Goal: Information Seeking & Learning: Learn about a topic

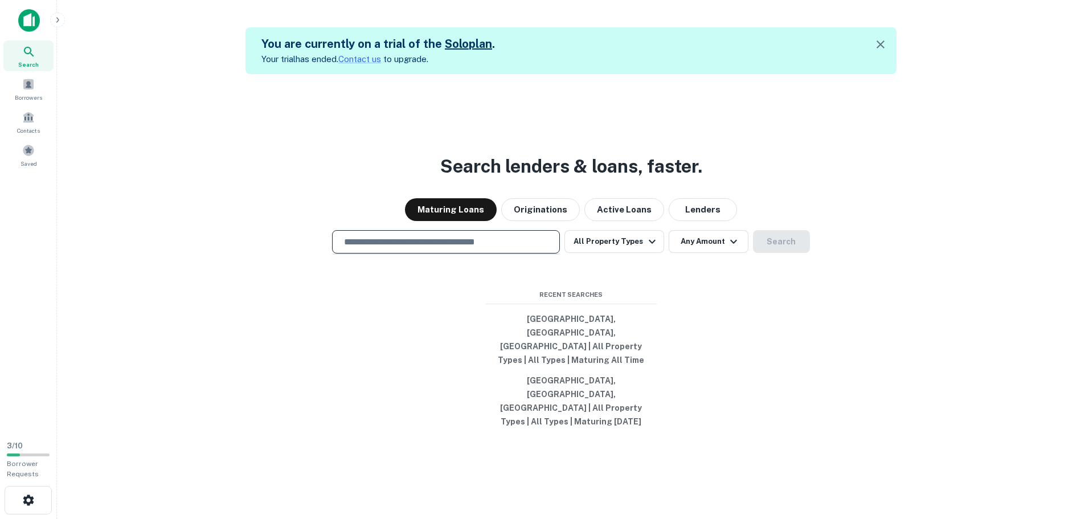
click at [506, 248] on input "text" at bounding box center [446, 241] width 218 height 13
type input "******"
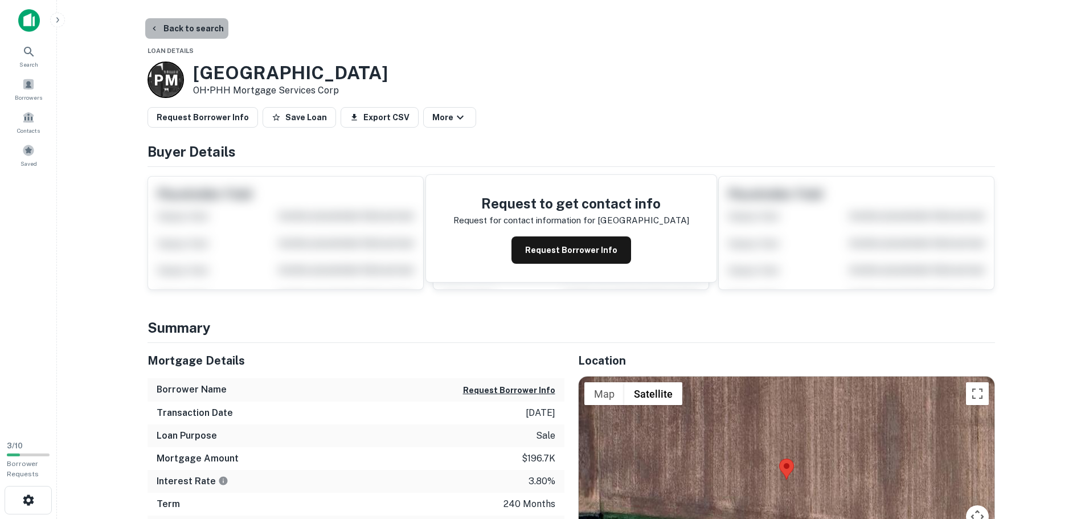
click at [187, 32] on button "Back to search" at bounding box center [186, 28] width 83 height 21
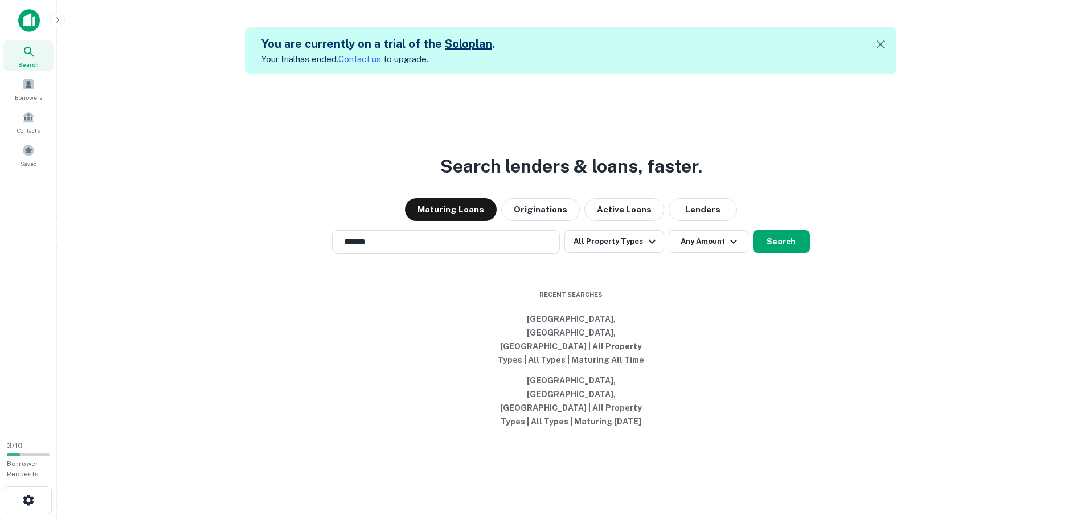
click at [32, 57] on icon at bounding box center [29, 52] width 14 height 14
click at [487, 248] on input "text" at bounding box center [446, 241] width 218 height 13
click at [485, 221] on button "Maturing Loans" at bounding box center [451, 209] width 92 height 23
click at [484, 221] on button "Maturing Loans" at bounding box center [451, 209] width 92 height 23
click at [532, 221] on button "Originations" at bounding box center [540, 209] width 79 height 23
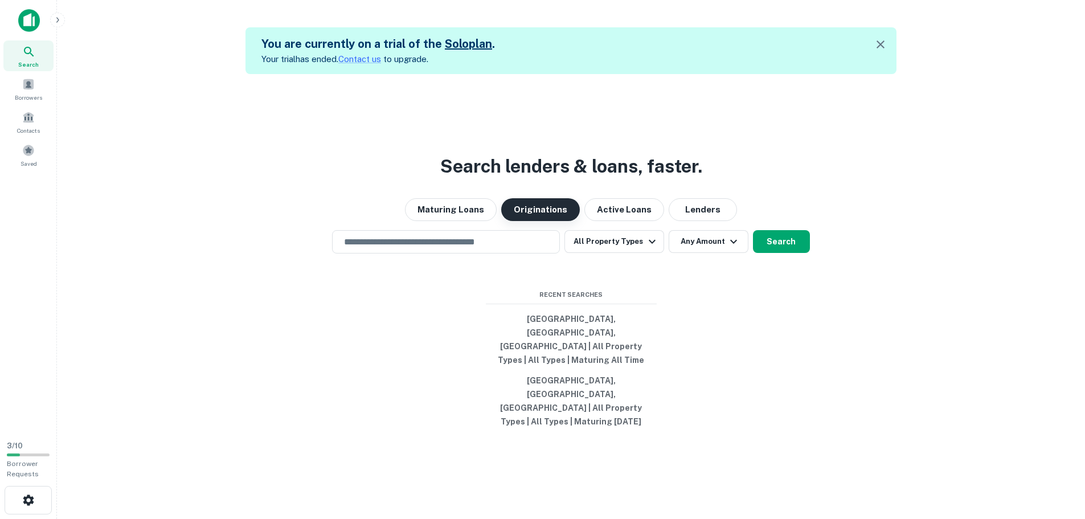
click at [519, 221] on button "Originations" at bounding box center [540, 209] width 79 height 23
click at [462, 221] on button "Maturing Loans" at bounding box center [451, 209] width 92 height 23
click at [471, 248] on input "text" at bounding box center [446, 241] width 218 height 13
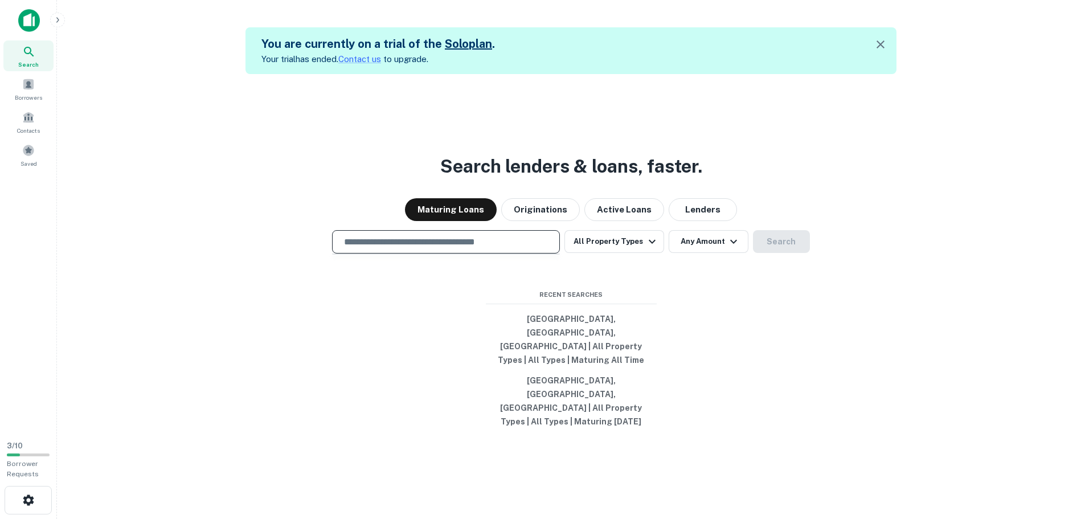
click at [691, 300] on div "Search lenders & loans, faster. Maturing Loans Originations Active Loans Lender…" at bounding box center [571, 333] width 1010 height 519
click at [439, 248] on input "text" at bounding box center [446, 241] width 218 height 13
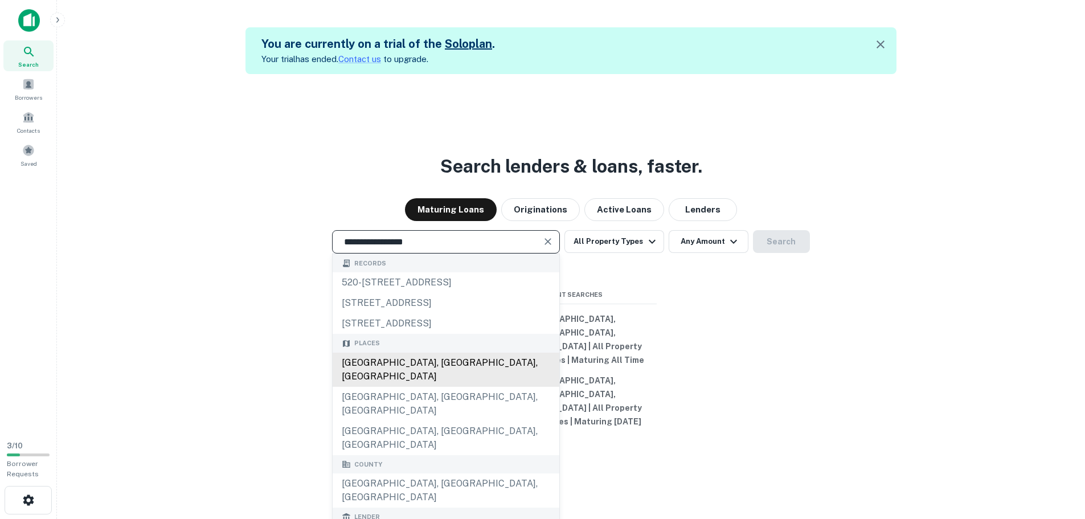
click at [436, 387] on div "Los Angeles County, CA, USA" at bounding box center [446, 370] width 227 height 34
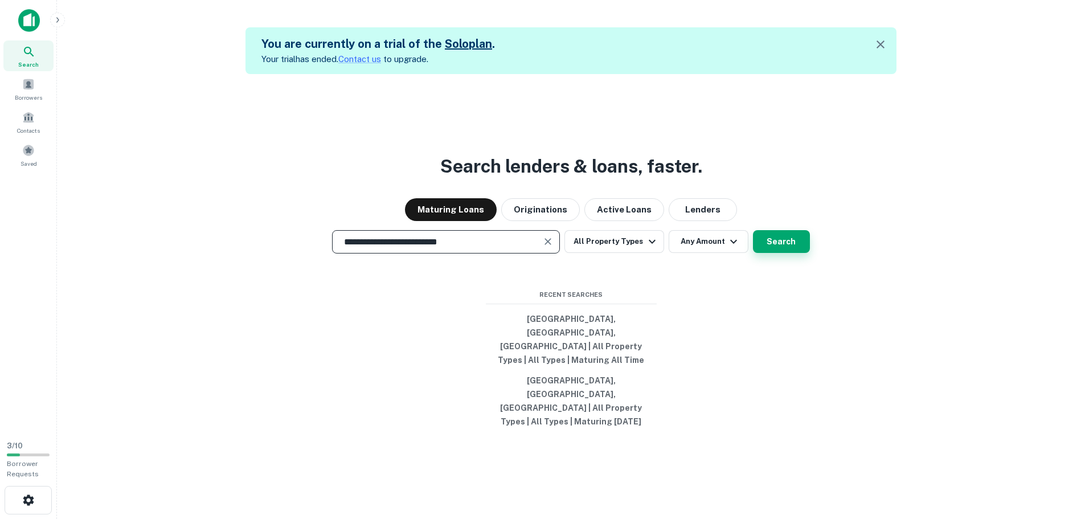
type input "**********"
click at [765, 253] on button "Search" at bounding box center [781, 241] width 57 height 23
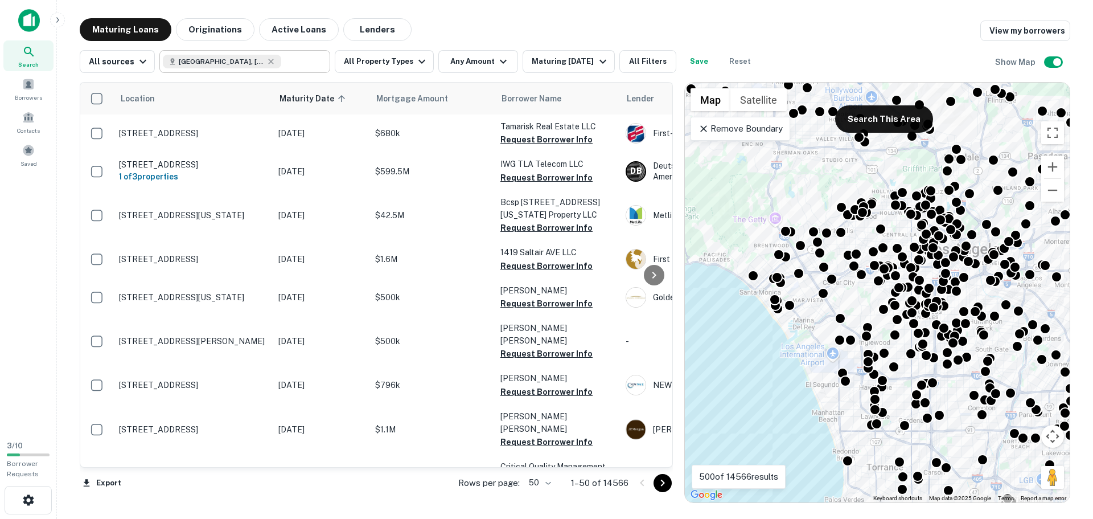
click at [291, 63] on input "text" at bounding box center [303, 62] width 44 height 16
type input "**********"
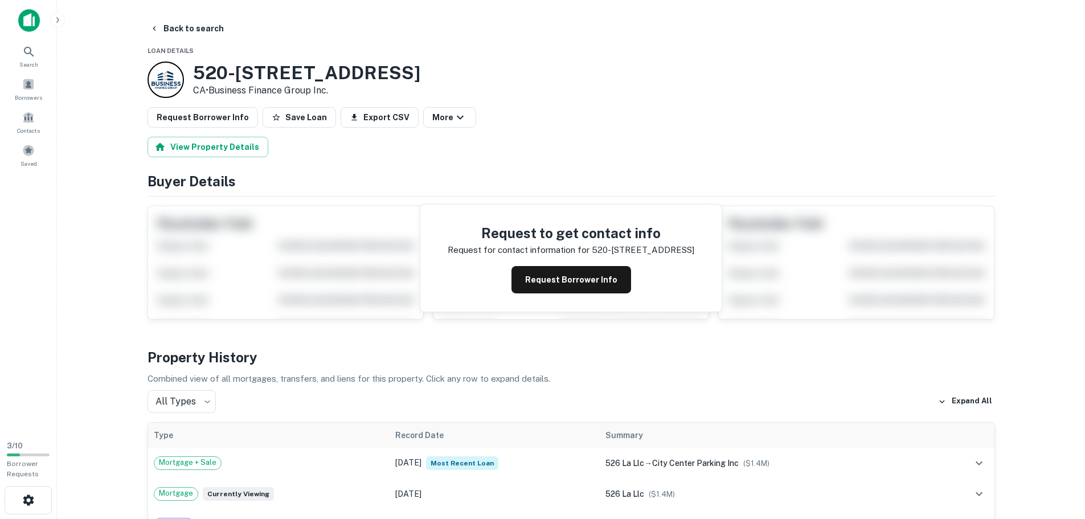
drag, startPoint x: 638, startPoint y: 163, endPoint x: 620, endPoint y: 125, distance: 42.8
click at [620, 125] on div "Request Borrower Info Save Loan Export CSV More" at bounding box center [570, 117] width 847 height 21
click at [388, 67] on h3 "520-526 S Los Angeles St Los Angeles" at bounding box center [306, 73] width 227 height 22
drag, startPoint x: 305, startPoint y: 58, endPoint x: 268, endPoint y: 54, distance: 37.2
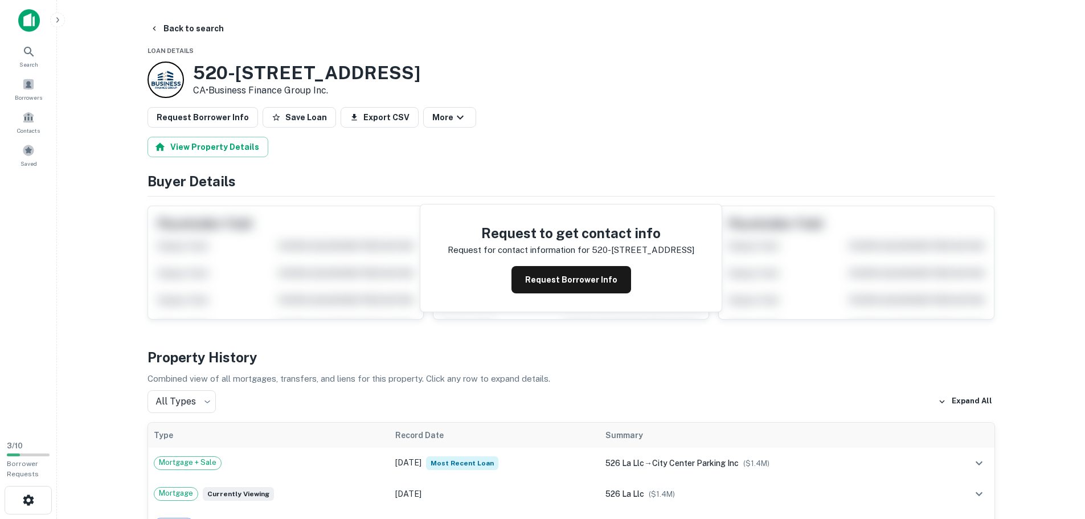
drag, startPoint x: 493, startPoint y: 26, endPoint x: 456, endPoint y: 6, distance: 42.8
click at [456, 6] on main "Back to search Loan Details 520-526 S Los Angeles St Los Angeles CA • Business …" at bounding box center [571, 259] width 1028 height 519
click at [21, 53] on div "Search" at bounding box center [28, 55] width 50 height 31
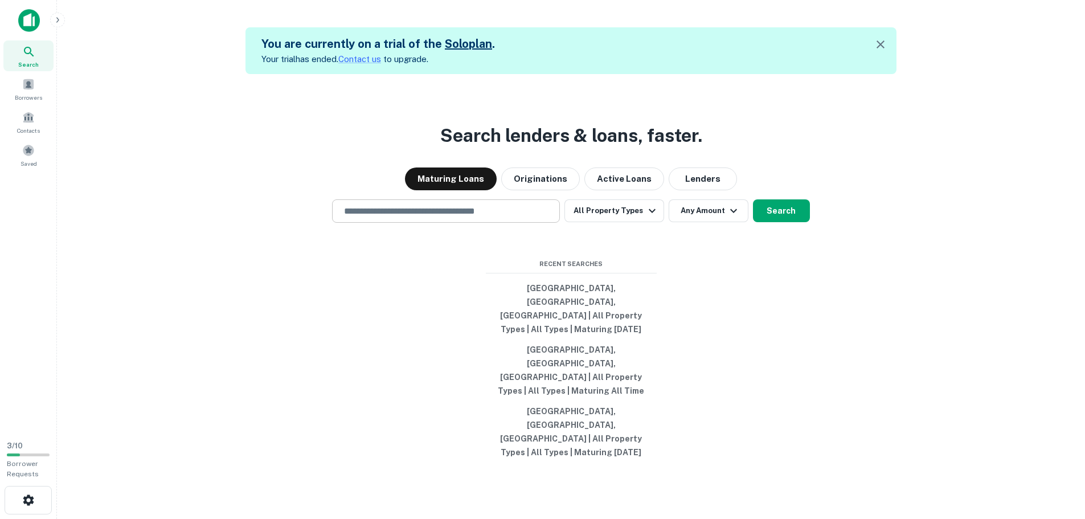
click at [518, 218] on input "text" at bounding box center [446, 210] width 218 height 13
type input "**********"
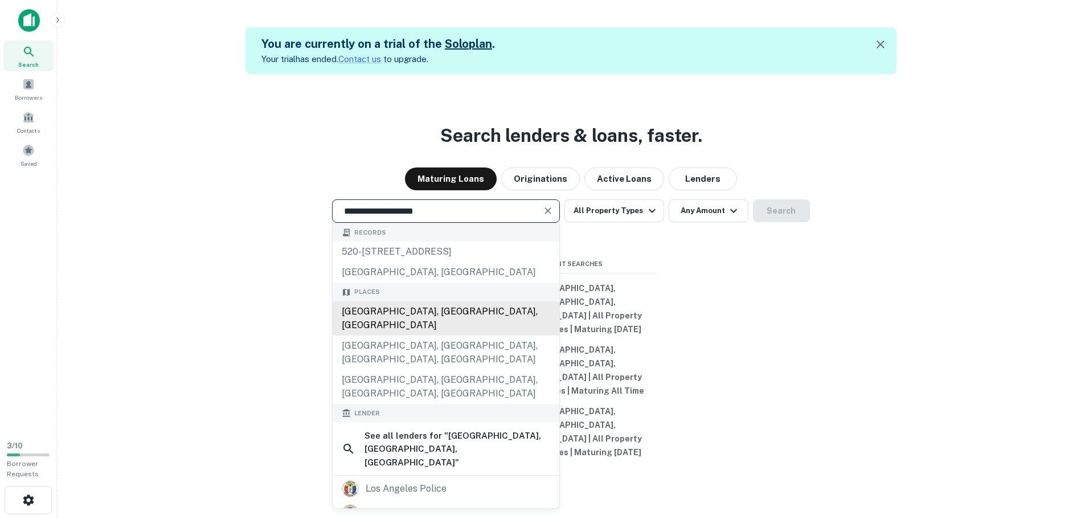
click at [442, 335] on div "Los Angeles, CA, USA" at bounding box center [446, 318] width 227 height 34
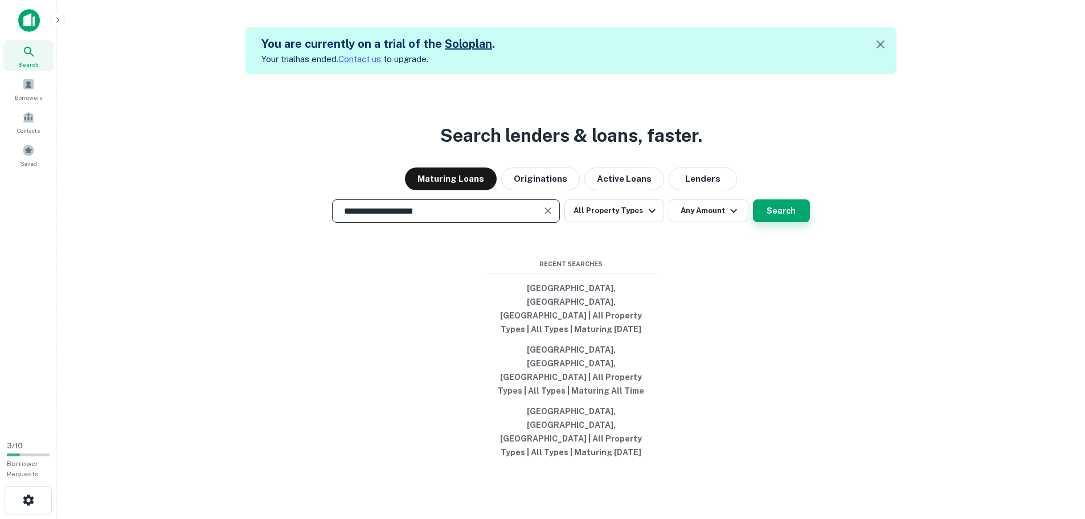
click at [781, 222] on button "Search" at bounding box center [781, 210] width 57 height 23
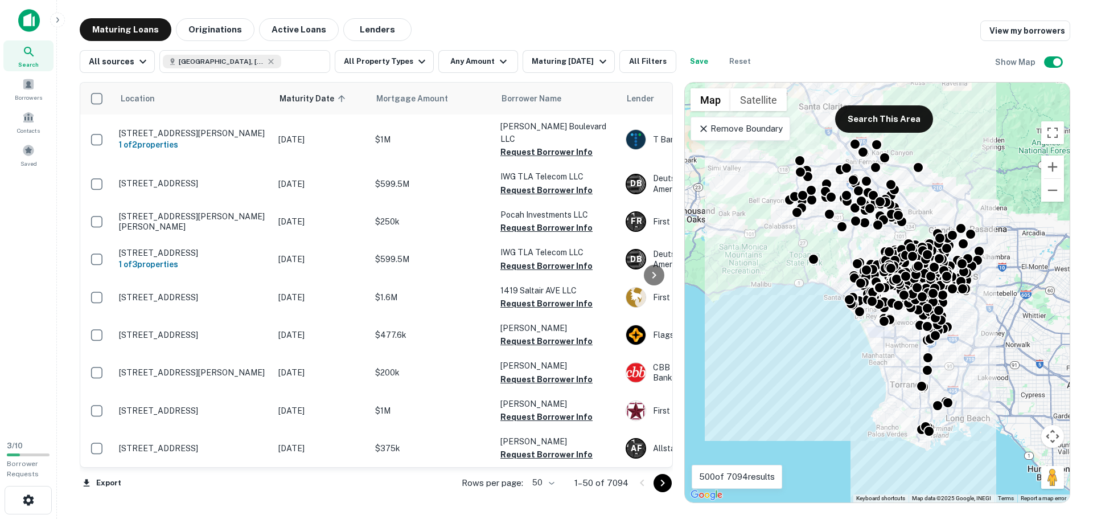
click at [724, 132] on p "Remove Boundary" at bounding box center [740, 129] width 85 height 14
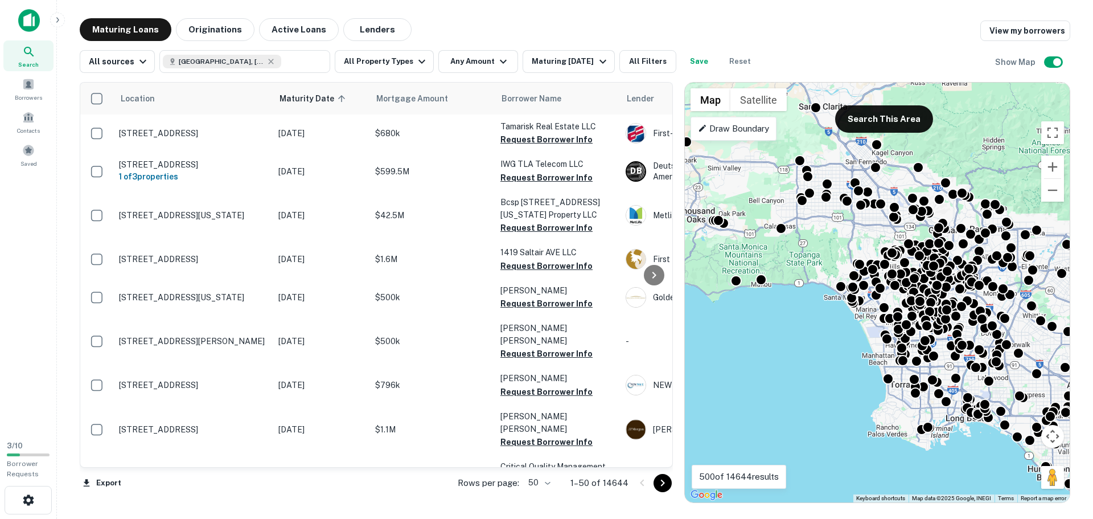
click at [724, 134] on p "Draw Boundary" at bounding box center [733, 129] width 71 height 14
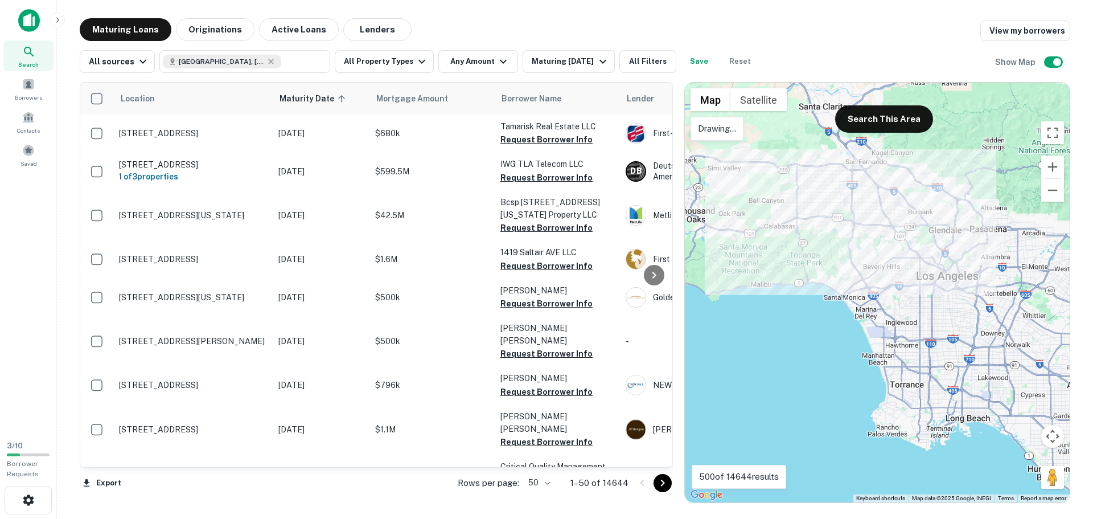
drag, startPoint x: 830, startPoint y: 249, endPoint x: 833, endPoint y: 240, distance: 9.0
click at [833, 241] on div at bounding box center [877, 293] width 385 height 420
click at [842, 239] on div at bounding box center [877, 293] width 385 height 420
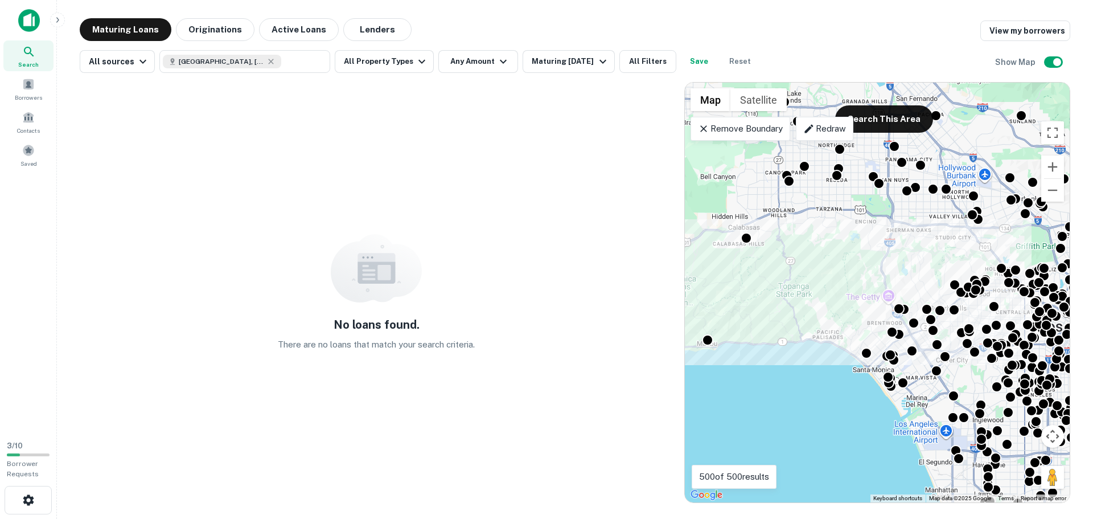
drag, startPoint x: 835, startPoint y: 293, endPoint x: 831, endPoint y: 441, distance: 148.1
click at [831, 441] on div "To activate drag with keyboard, press Alt + Enter. Once in keyboard drag state,…" at bounding box center [877, 293] width 385 height 420
click at [753, 130] on p "Remove Boundary" at bounding box center [740, 129] width 85 height 14
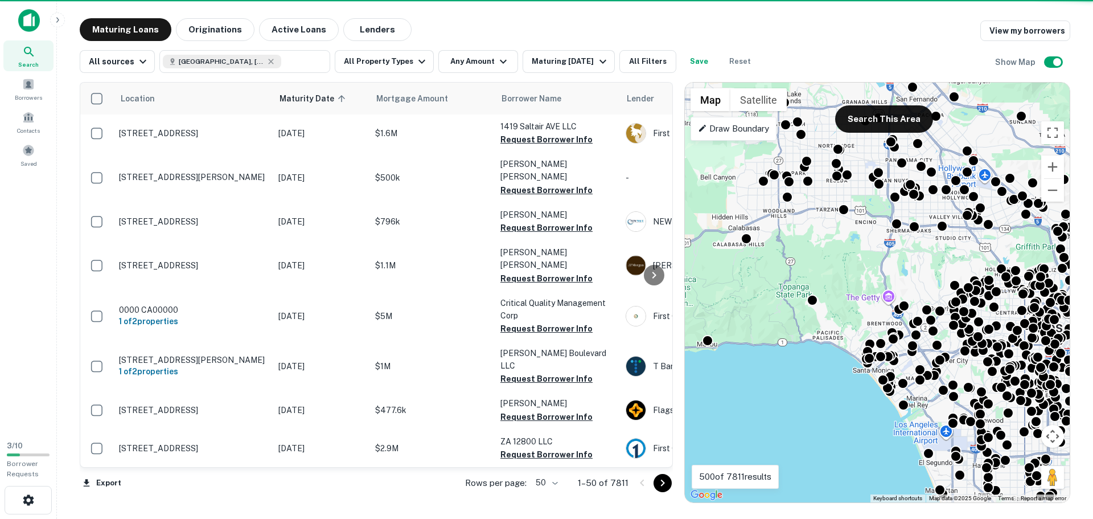
click at [744, 123] on p "Draw Boundary" at bounding box center [733, 129] width 71 height 14
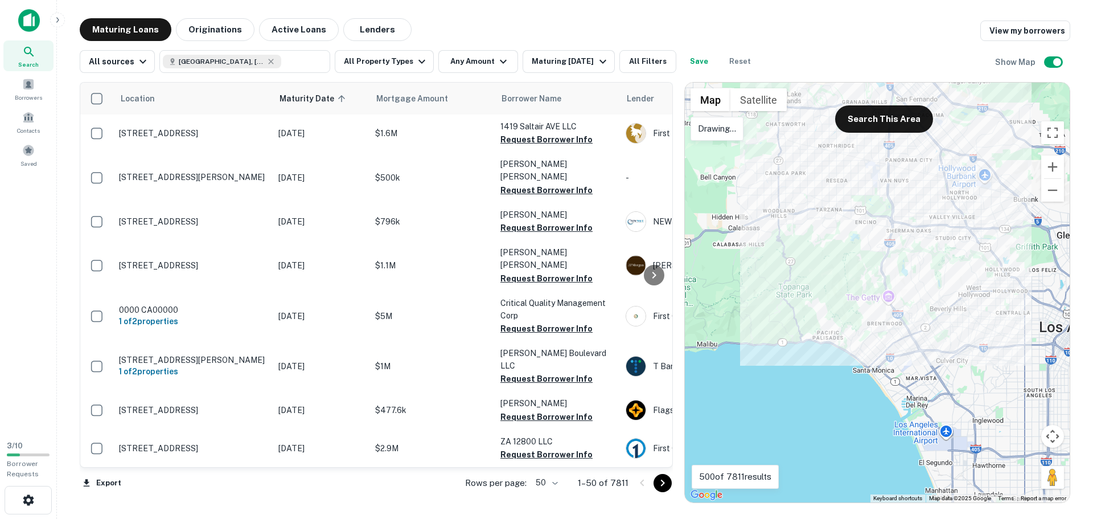
drag, startPoint x: 957, startPoint y: 202, endPoint x: 963, endPoint y: 195, distance: 9.3
click at [959, 203] on div at bounding box center [877, 293] width 385 height 420
click at [1041, 375] on div at bounding box center [877, 293] width 385 height 420
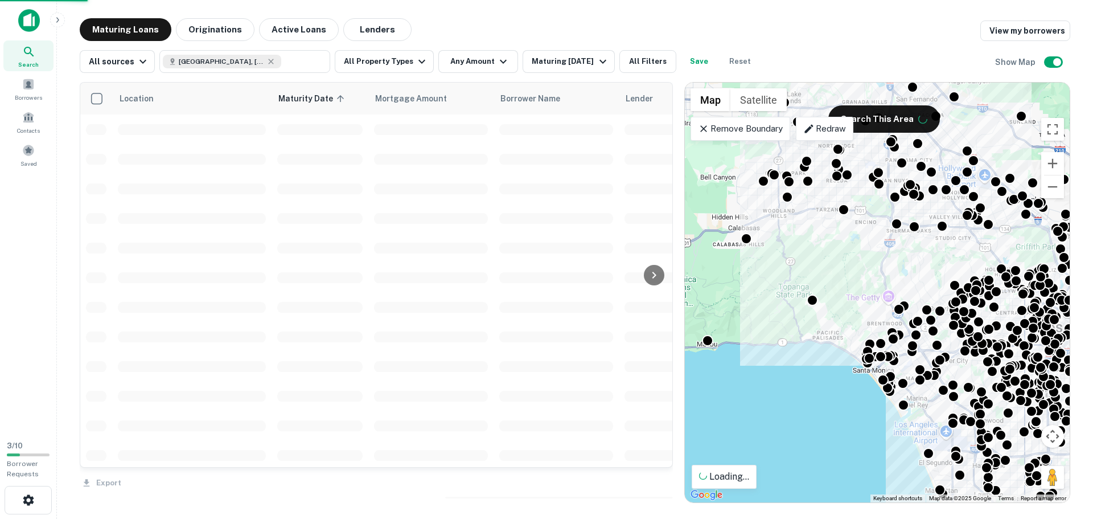
drag, startPoint x: 801, startPoint y: 171, endPoint x: 797, endPoint y: 252, distance: 81.5
click at [796, 264] on div "To activate drag with keyboard, press Alt + Enter. Once in keyboard drag state,…" at bounding box center [877, 293] width 385 height 420
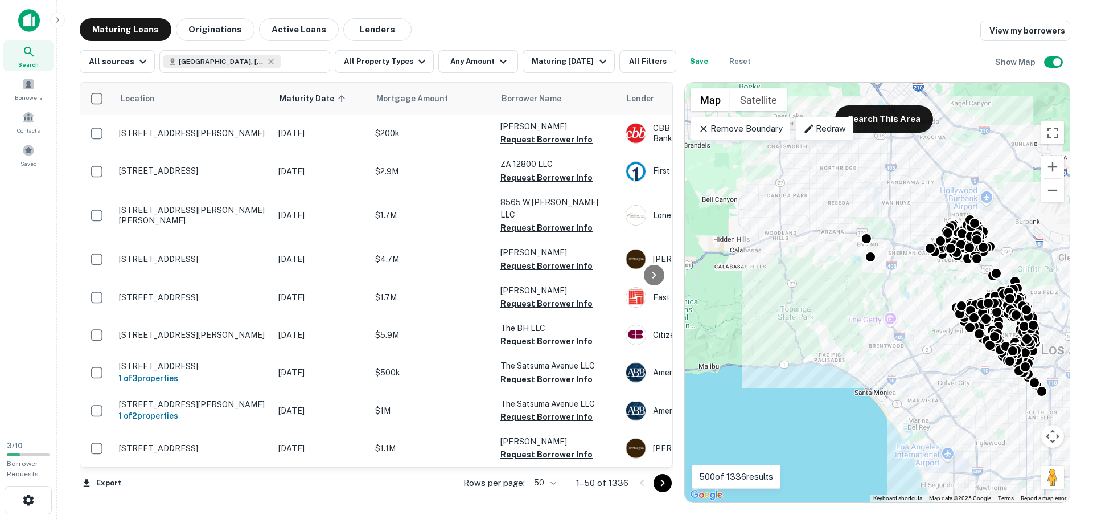
click at [823, 135] on p "Redraw" at bounding box center [825, 129] width 43 height 14
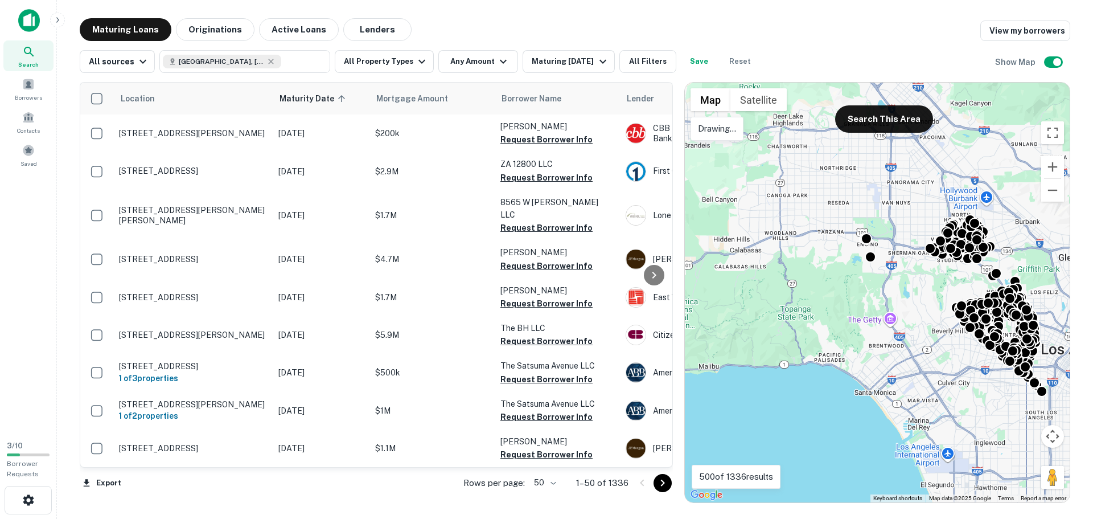
click at [901, 245] on div "To activate drag with keyboard, press Alt + Enter. Once in keyboard drag state,…" at bounding box center [877, 293] width 385 height 420
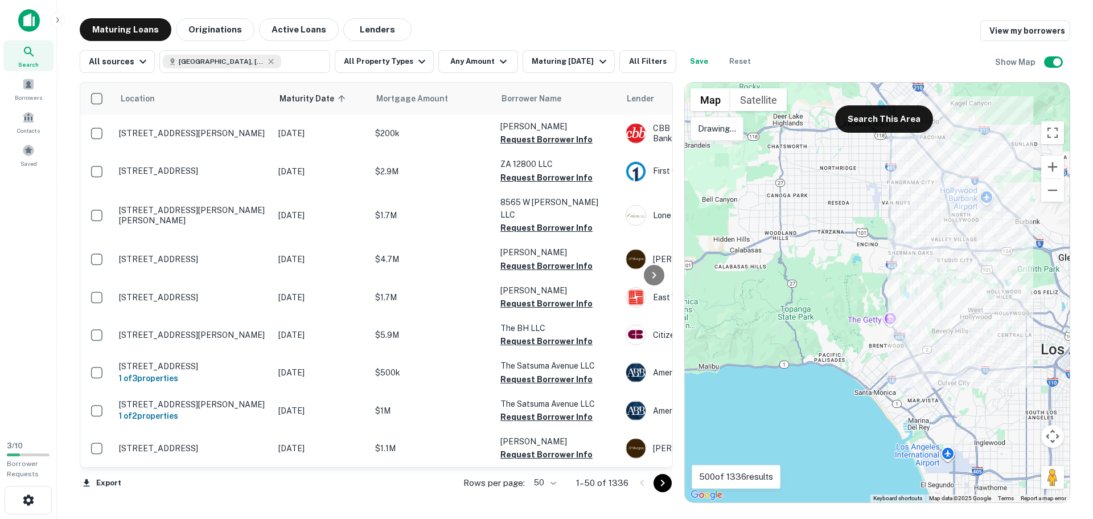
click at [962, 246] on div at bounding box center [877, 293] width 385 height 420
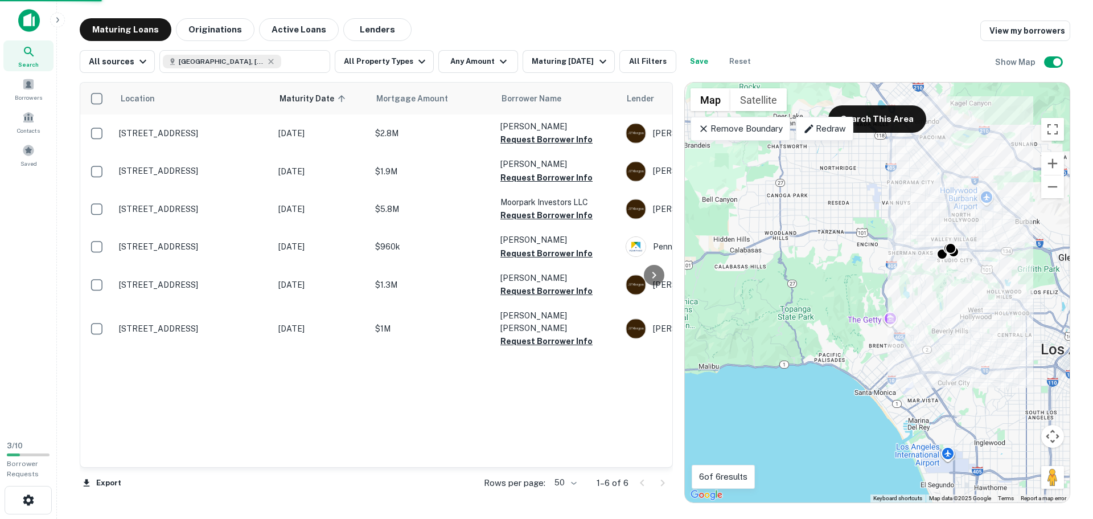
click at [985, 298] on div "To activate drag with keyboard, press Alt + Enter. Once in keyboard drag state,…" at bounding box center [877, 293] width 385 height 420
